Goal: Information Seeking & Learning: Learn about a topic

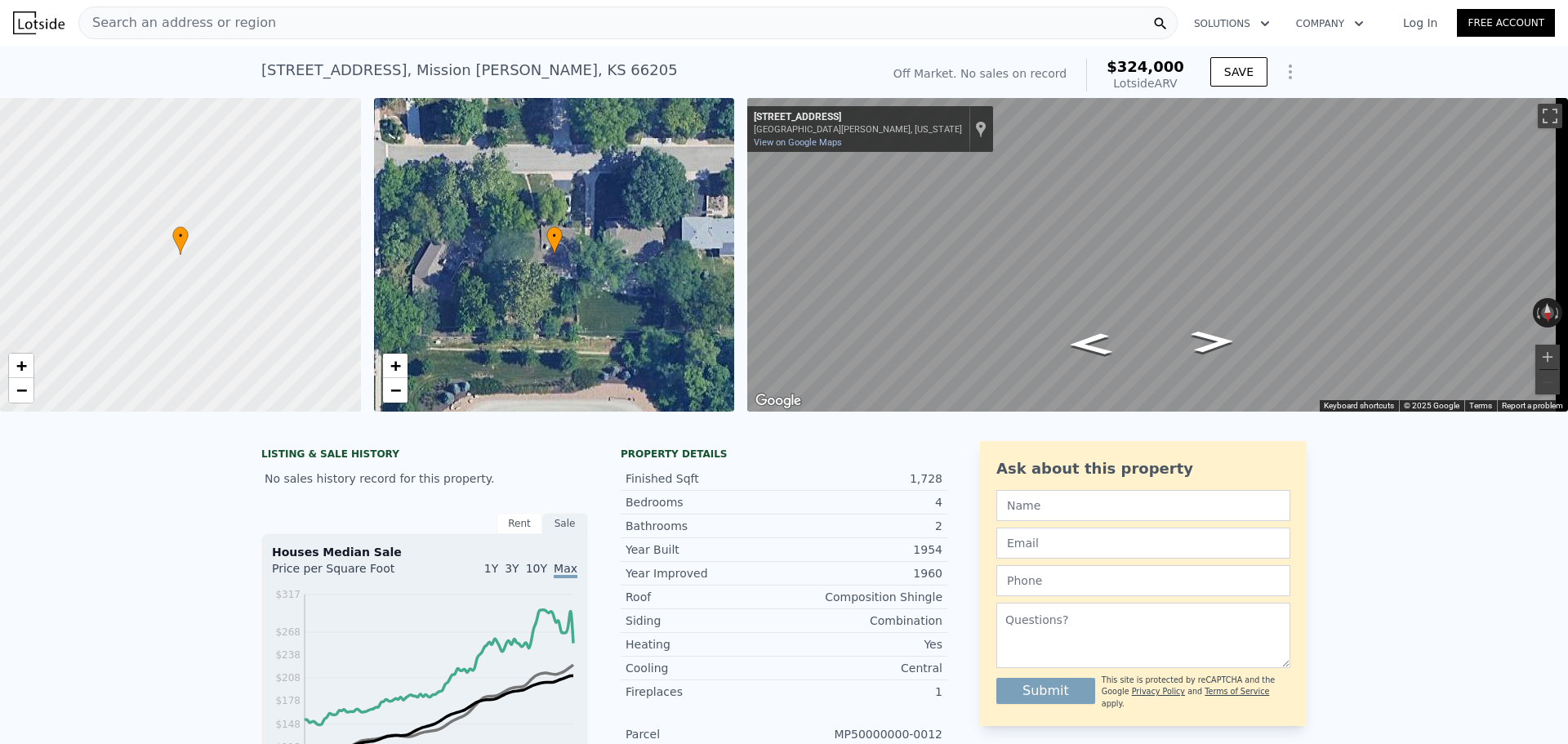
click at [1287, 73] on icon "Show Options" at bounding box center [1290, 71] width 20 height 20
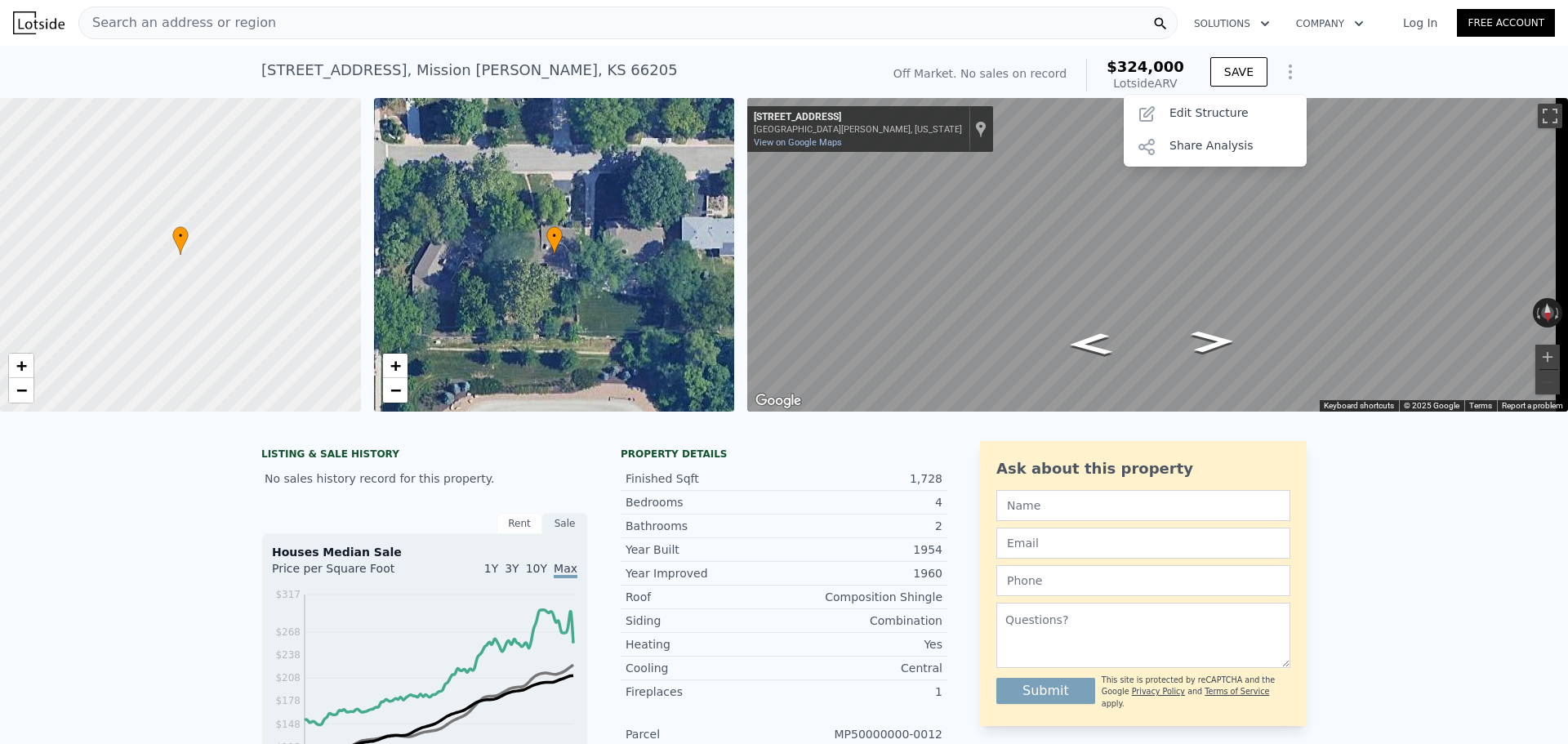
click at [1311, 82] on div "[STREET_ADDRESS][PERSON_NAME] No sales on record (~ARV $324k ) Off Market. No s…" at bounding box center [784, 71] width 1568 height 52
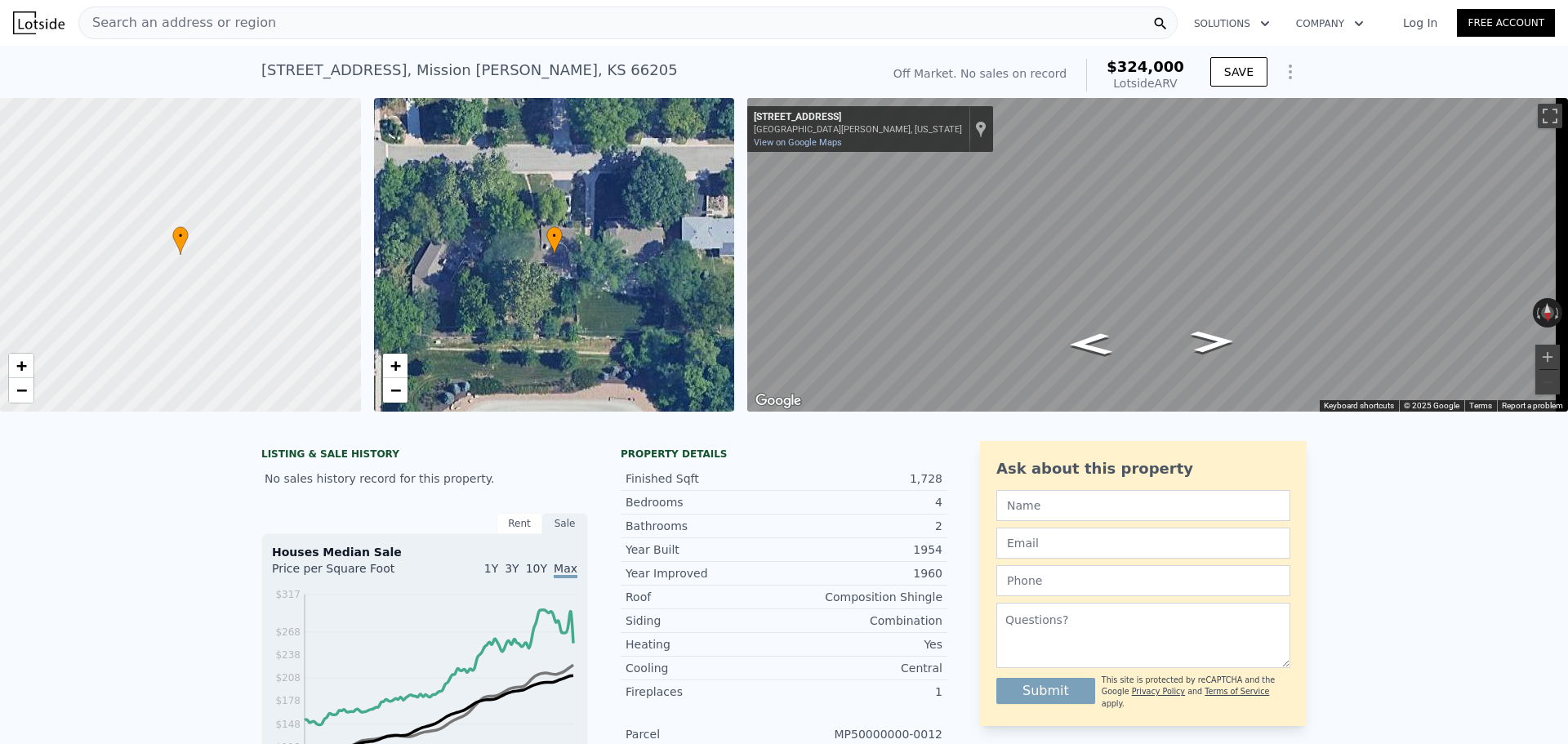
click at [1288, 74] on icon "Show Options" at bounding box center [1290, 71] width 20 height 20
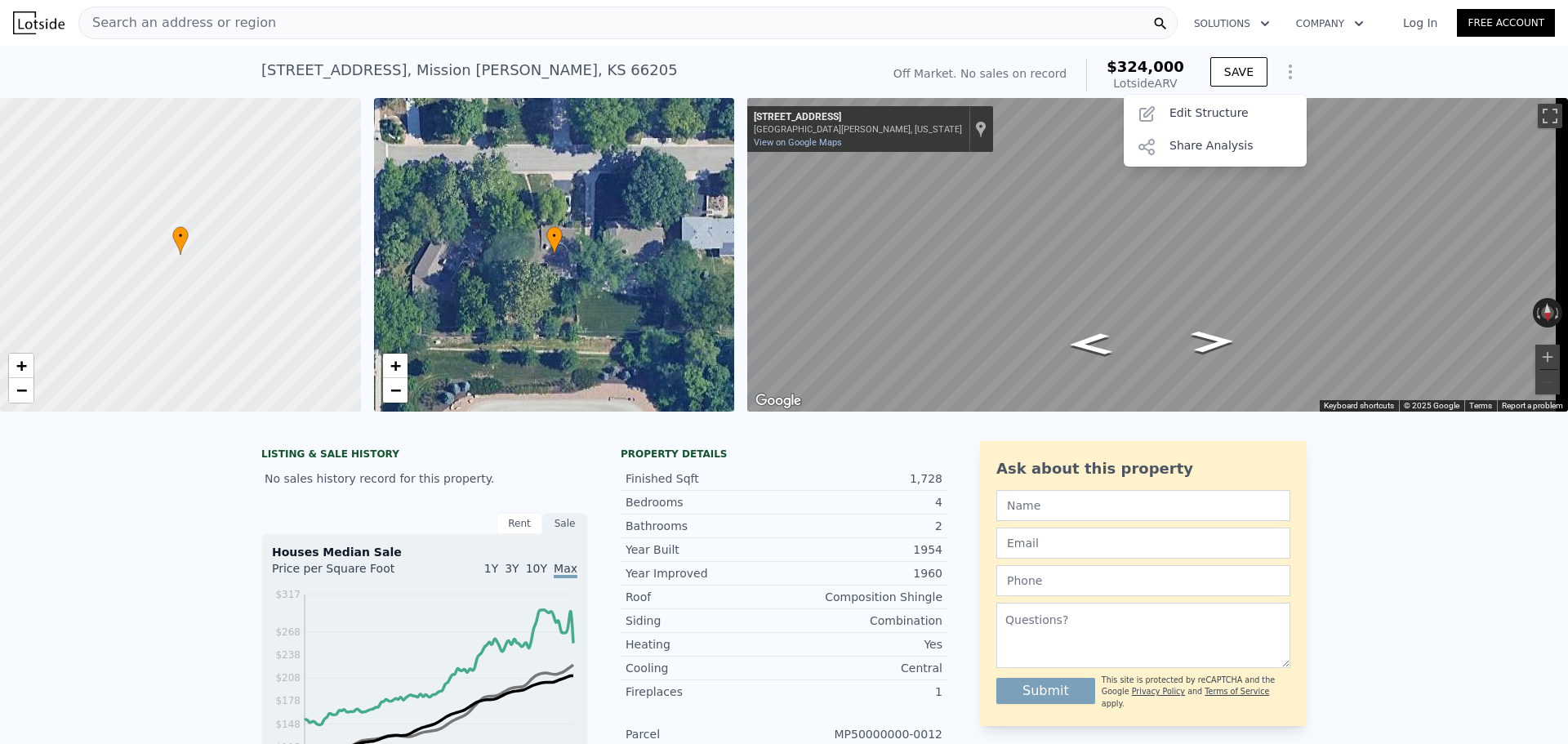
click at [1335, 69] on div "[STREET_ADDRESS][PERSON_NAME] No sales on record (~ARV $324k ) Off Market. No s…" at bounding box center [784, 71] width 1568 height 52
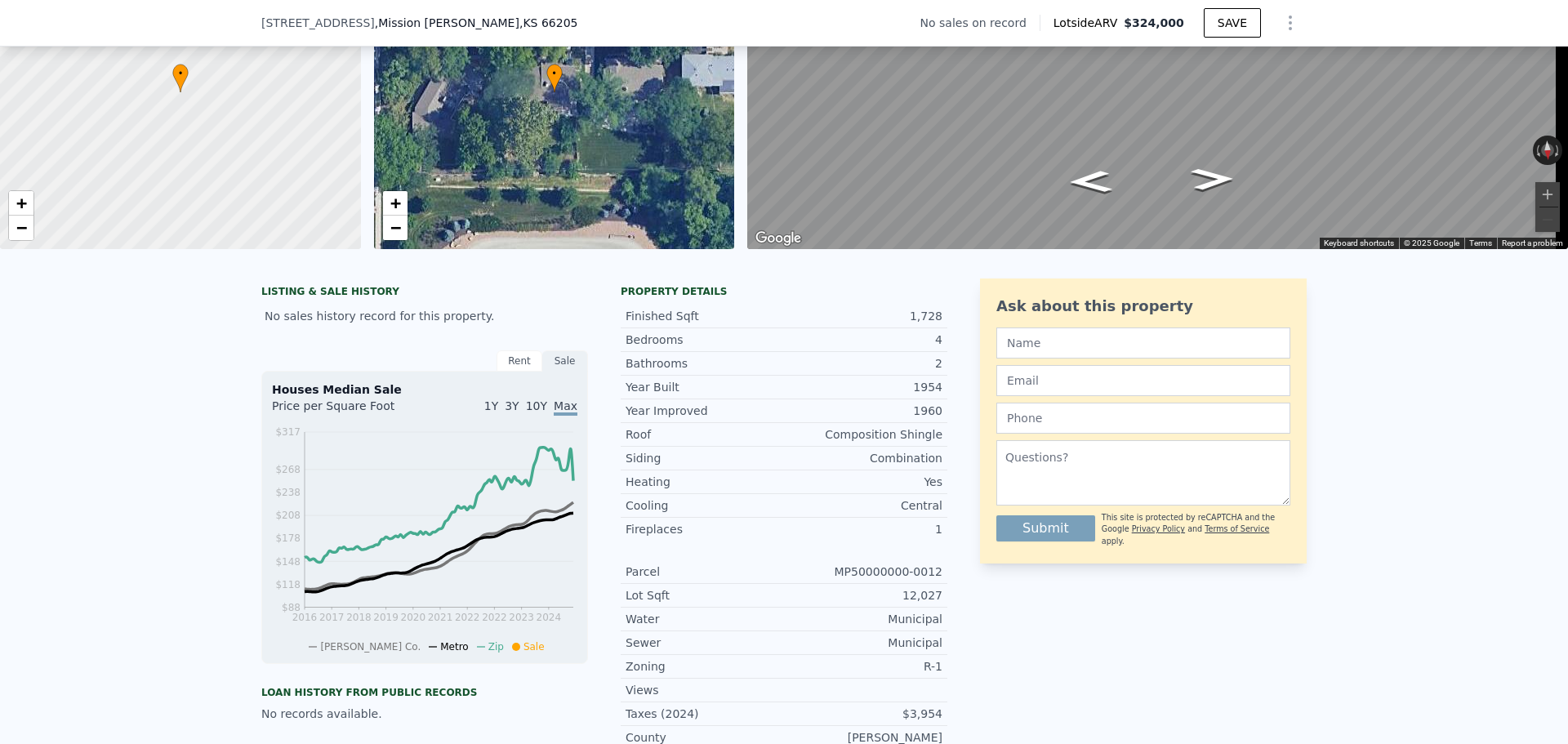
scroll to position [158, 0]
click at [506, 371] on div "Rent" at bounding box center [519, 360] width 46 height 21
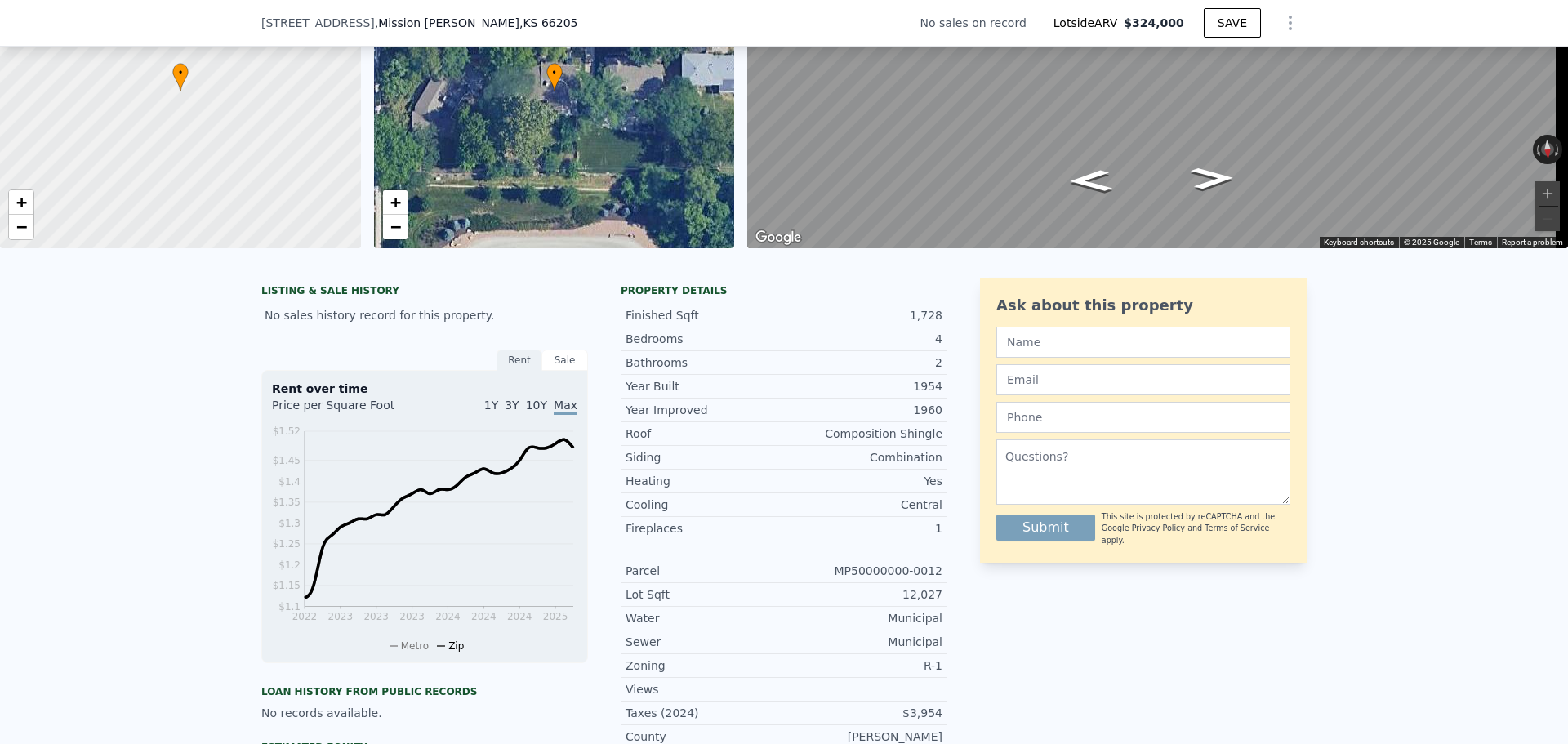
click at [552, 371] on div "Sale" at bounding box center [564, 360] width 46 height 21
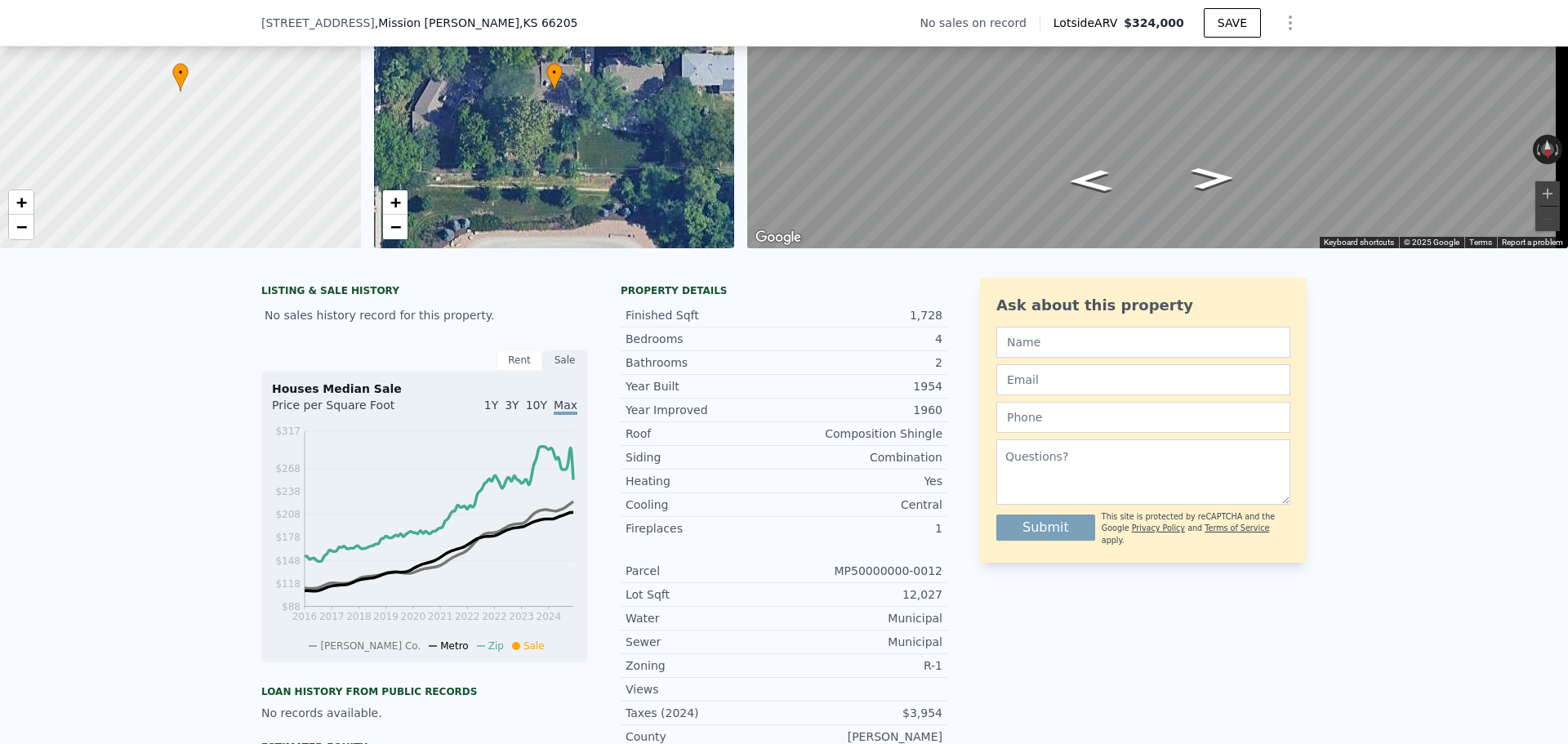
scroll to position [6, 0]
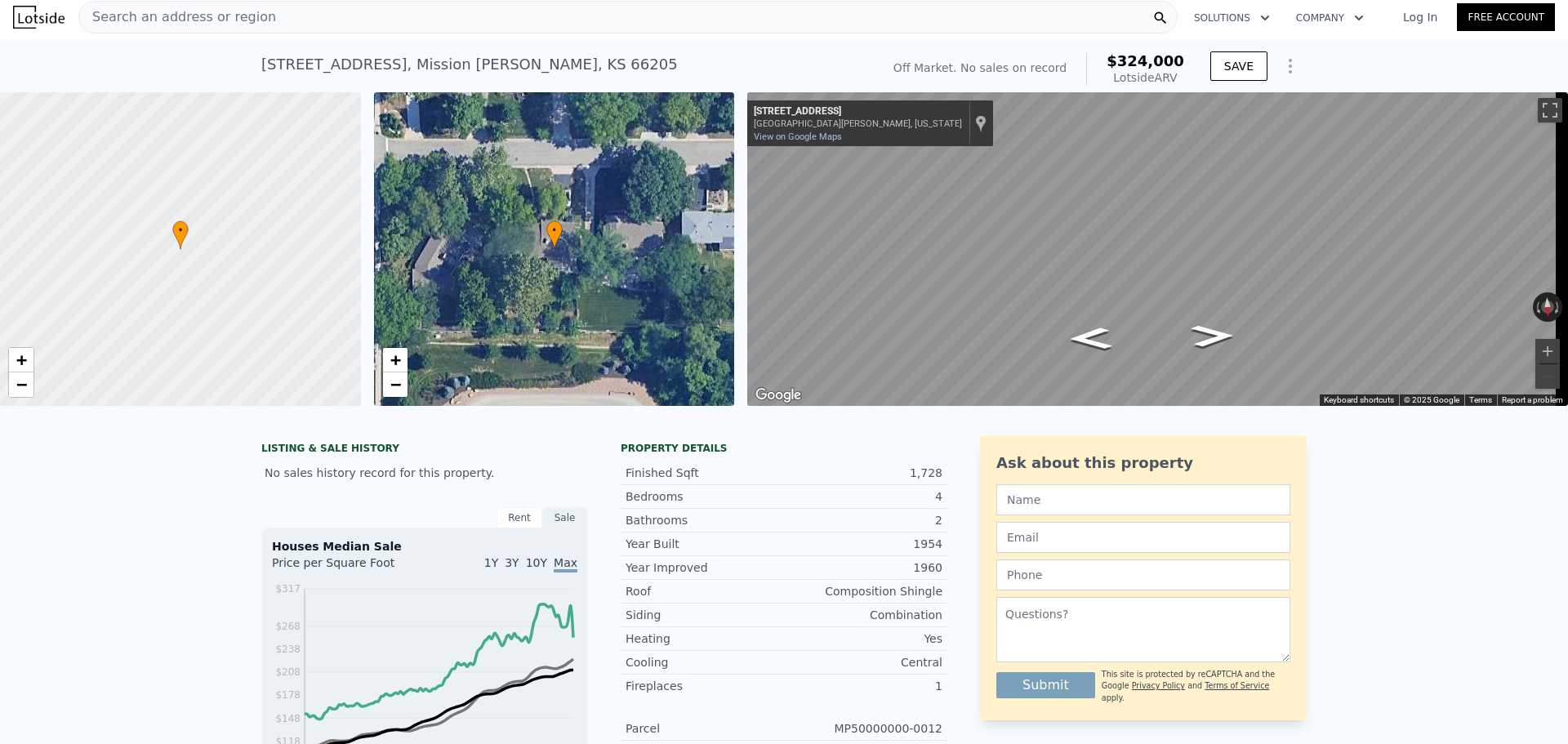
click at [223, 17] on span "Search an address or region" at bounding box center [177, 17] width 197 height 20
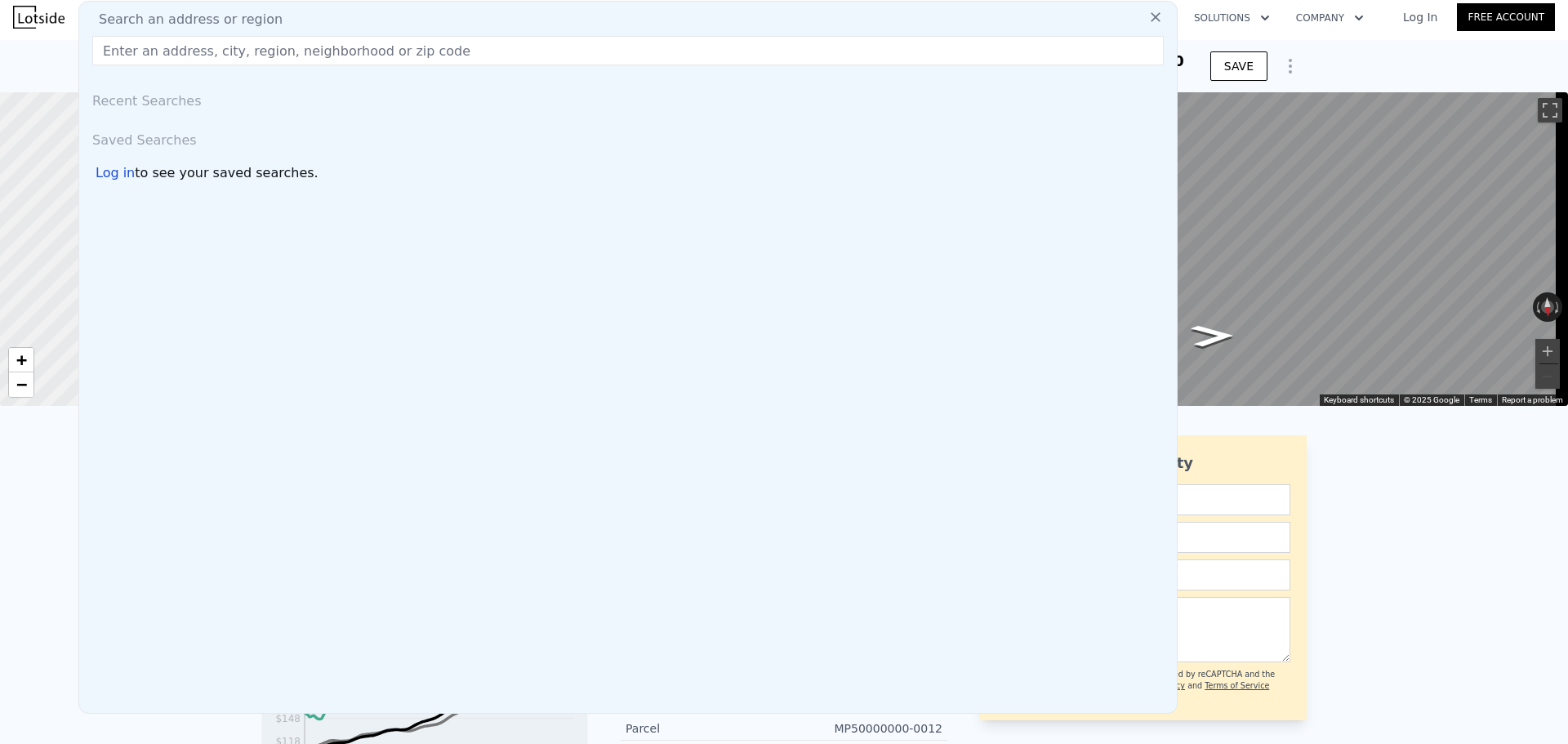
click at [1441, 60] on div "[STREET_ADDRESS][PERSON_NAME] No sales on record (~ARV $324k ) Off Market. No s…" at bounding box center [784, 66] width 1568 height 52
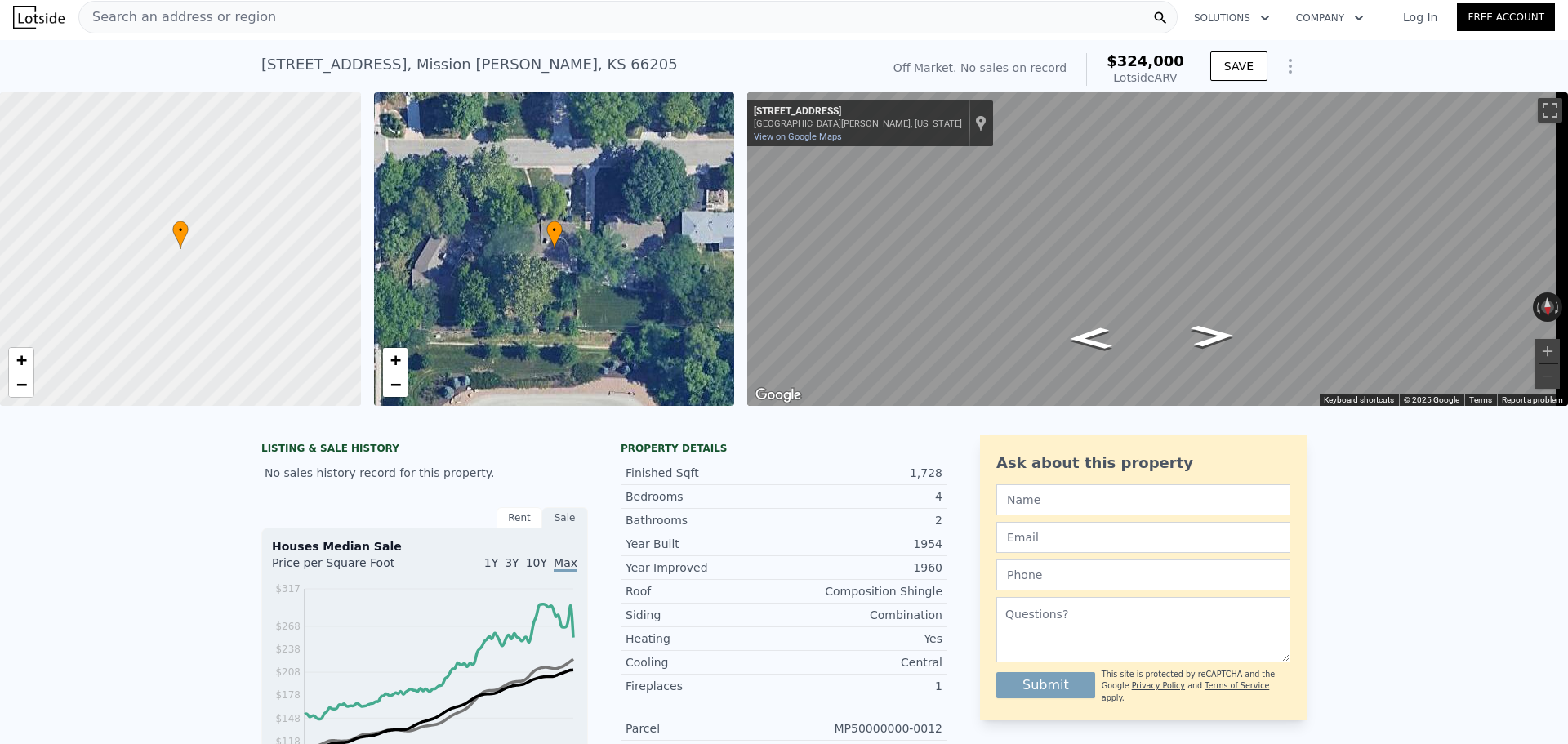
click at [1285, 64] on icon "Show Options" at bounding box center [1290, 66] width 20 height 20
click at [1356, 63] on div "[STREET_ADDRESS][PERSON_NAME] No sales on record (~ARV $324k ) Off Market. No s…" at bounding box center [784, 66] width 1568 height 52
